Goal: Complete application form

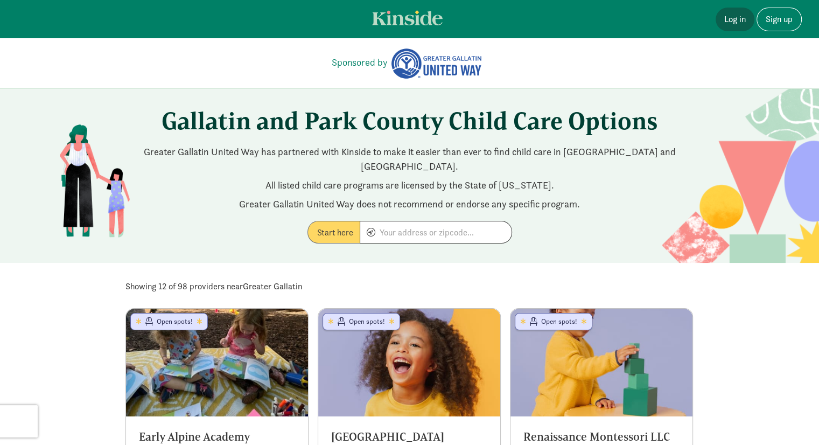
click at [733, 20] on link "Log in" at bounding box center [734, 20] width 39 height 24
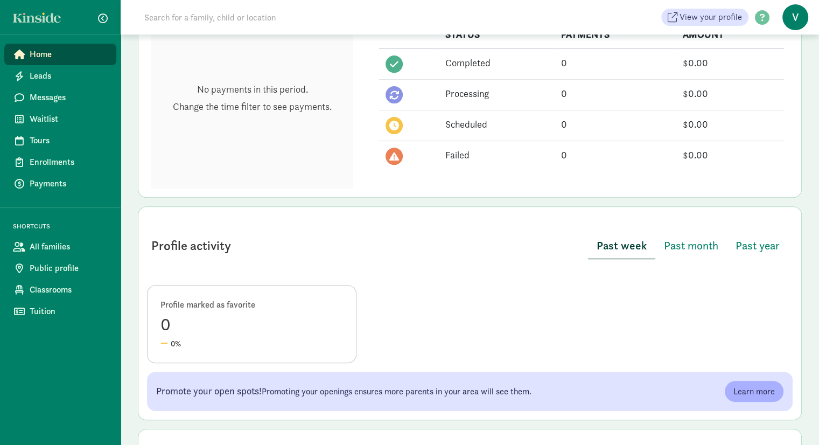
scroll to position [513, 0]
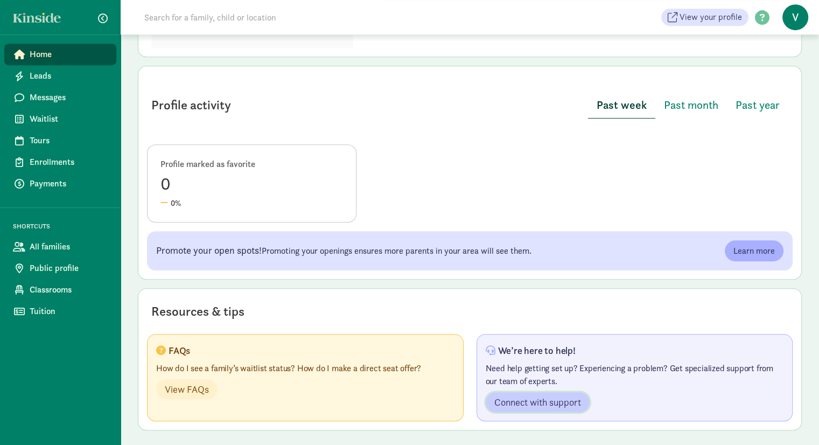
click at [536, 399] on span "Connect with support" at bounding box center [537, 402] width 87 height 15
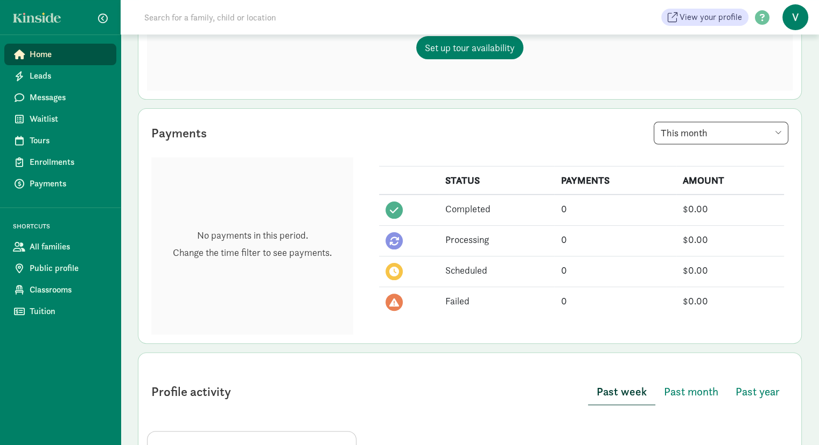
scroll to position [224, 0]
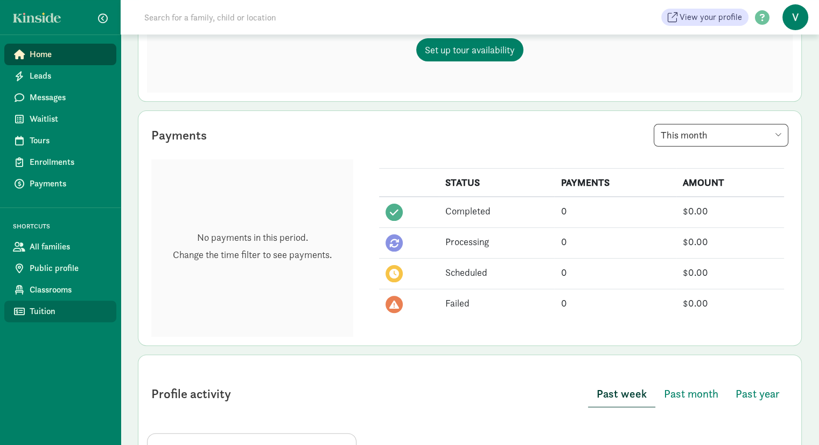
click at [39, 312] on span "Tuition" at bounding box center [69, 311] width 78 height 13
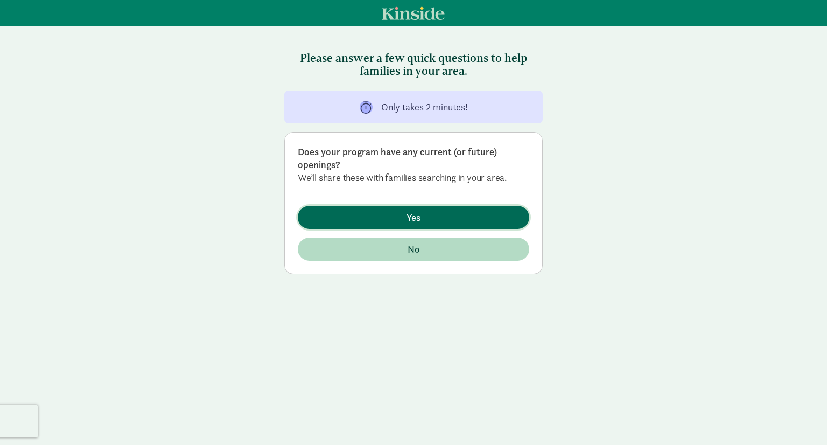
click at [398, 216] on span "Yes" at bounding box center [413, 217] width 214 height 15
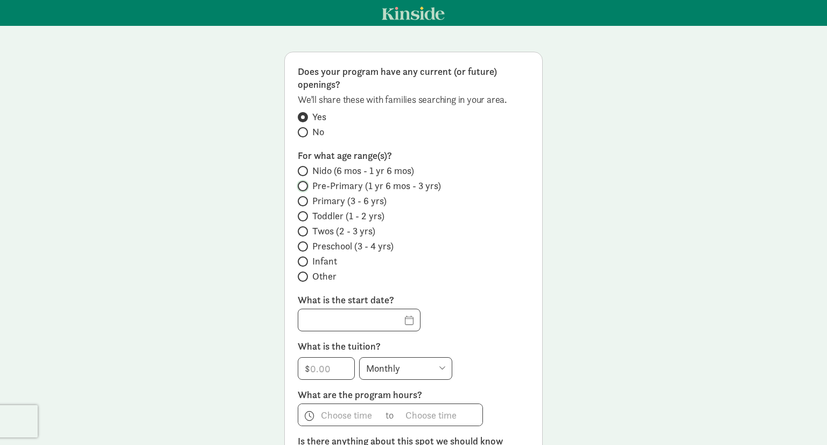
click at [298, 185] on input "Pre-Primary (1 yr 6 mos - 3 yrs)" at bounding box center [301, 185] width 7 height 7
radio input "true"
click at [299, 201] on input "Primary (3 - 6 yrs)" at bounding box center [301, 201] width 7 height 7
radio input "true"
radio input "false"
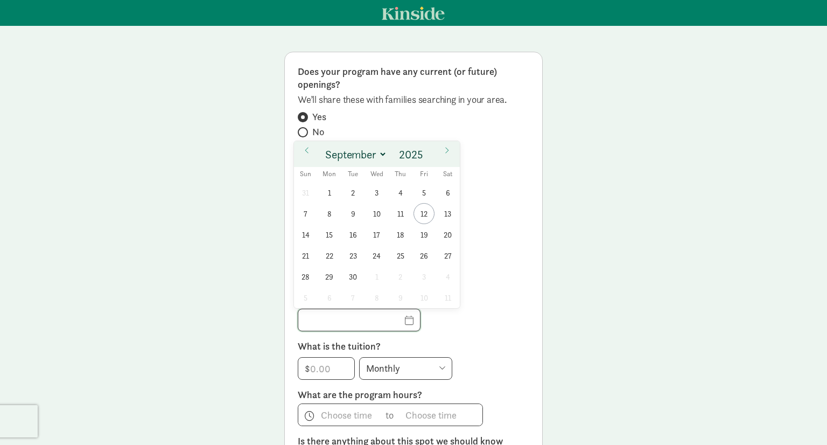
click at [353, 318] on input "text" at bounding box center [359, 320] width 122 height 22
click at [329, 232] on span "15" at bounding box center [329, 234] width 21 height 21
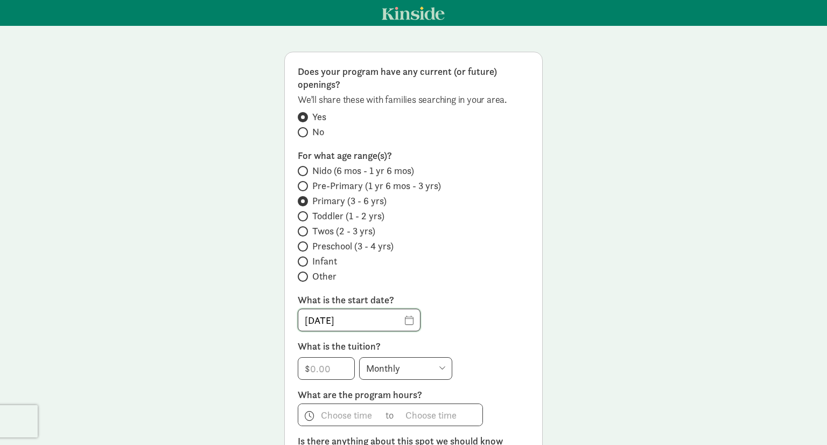
click at [353, 318] on input "09/15/2025" at bounding box center [359, 320] width 122 height 22
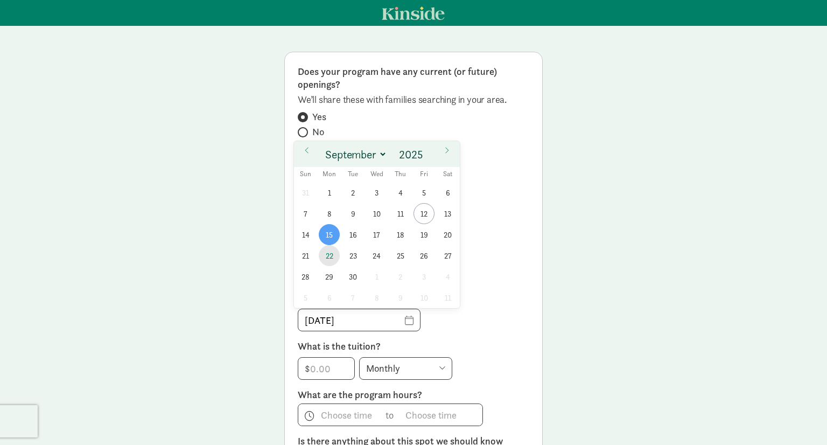
click at [329, 254] on span "22" at bounding box center [329, 255] width 21 height 21
type input "09/22/2025"
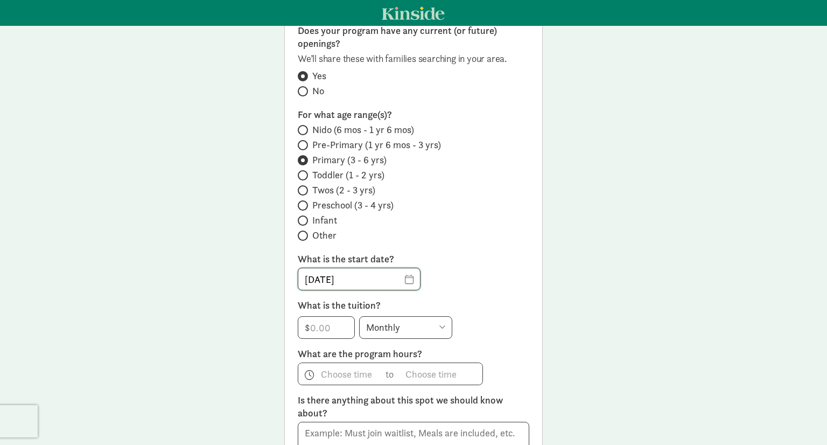
scroll to position [43, 0]
click at [373, 325] on select "Monthly Weekly Every two weeks Annually" at bounding box center [405, 325] width 93 height 23
click at [439, 280] on div "09/22/2025" at bounding box center [413, 277] width 231 height 23
click at [319, 324] on input "number" at bounding box center [326, 326] width 56 height 22
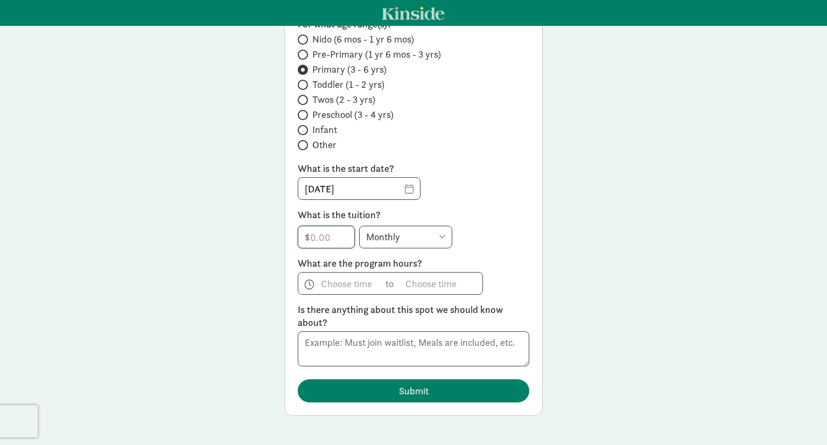
scroll to position [0, 0]
